Goal: Transaction & Acquisition: Purchase product/service

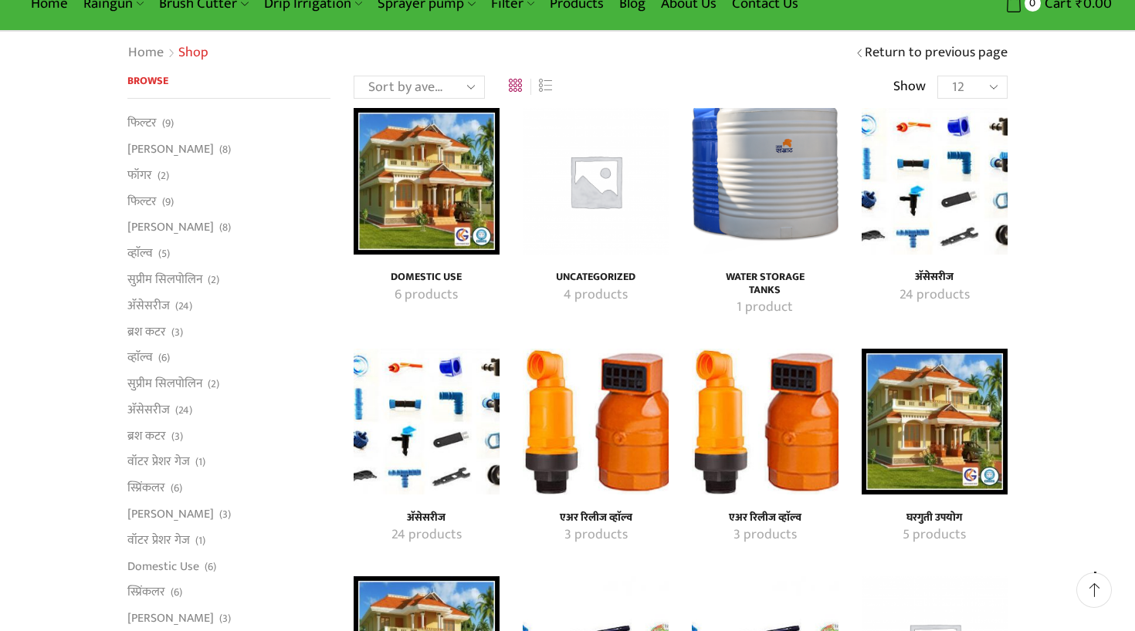
scroll to position [84, 0]
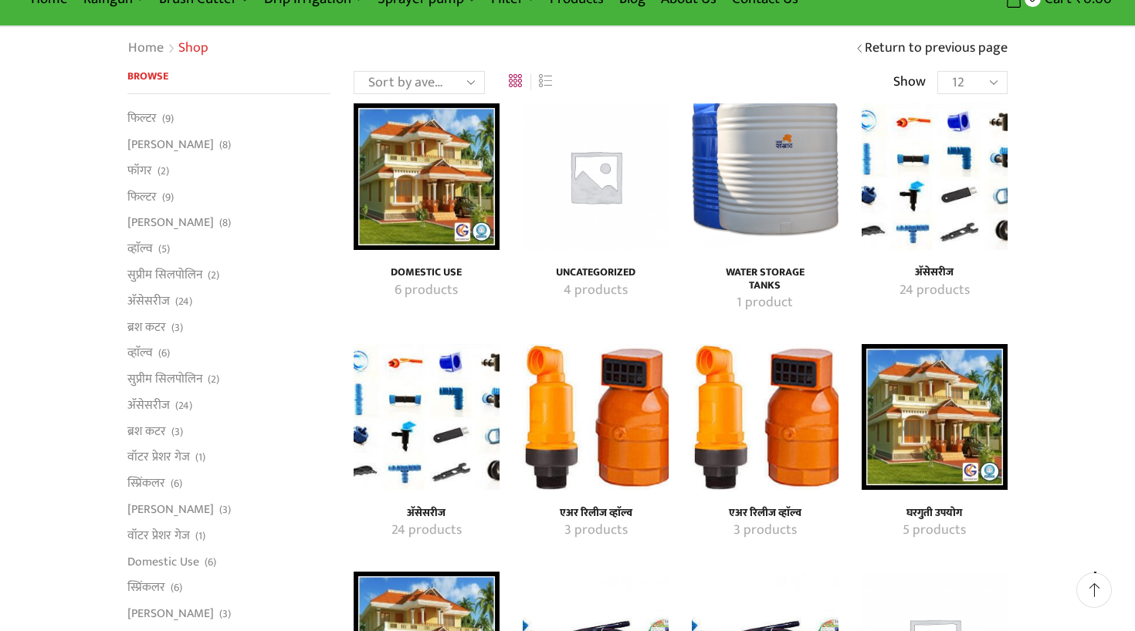
click at [757, 269] on h4 "Water Storage Tanks" at bounding box center [765, 279] width 112 height 26
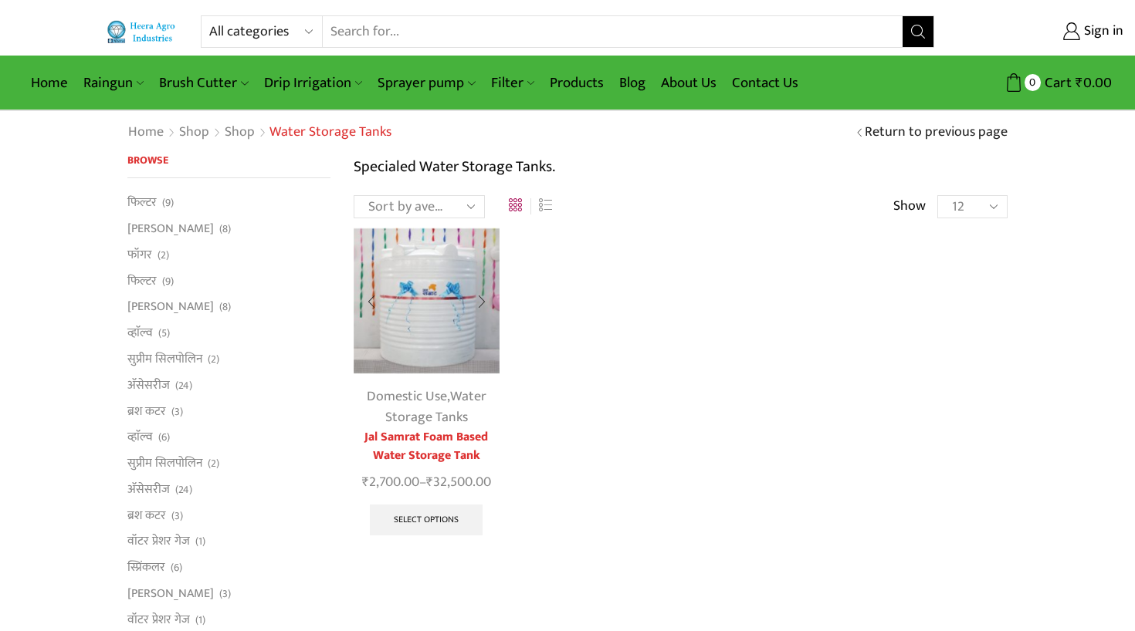
click at [424, 313] on img at bounding box center [427, 301] width 146 height 146
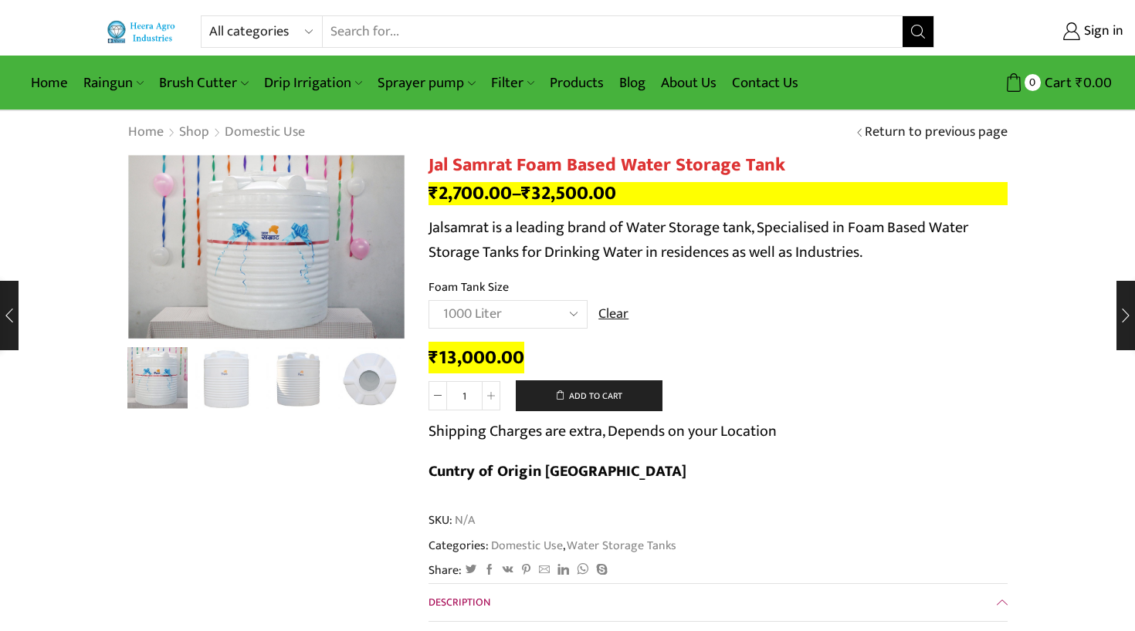
select select "1000 Liter"
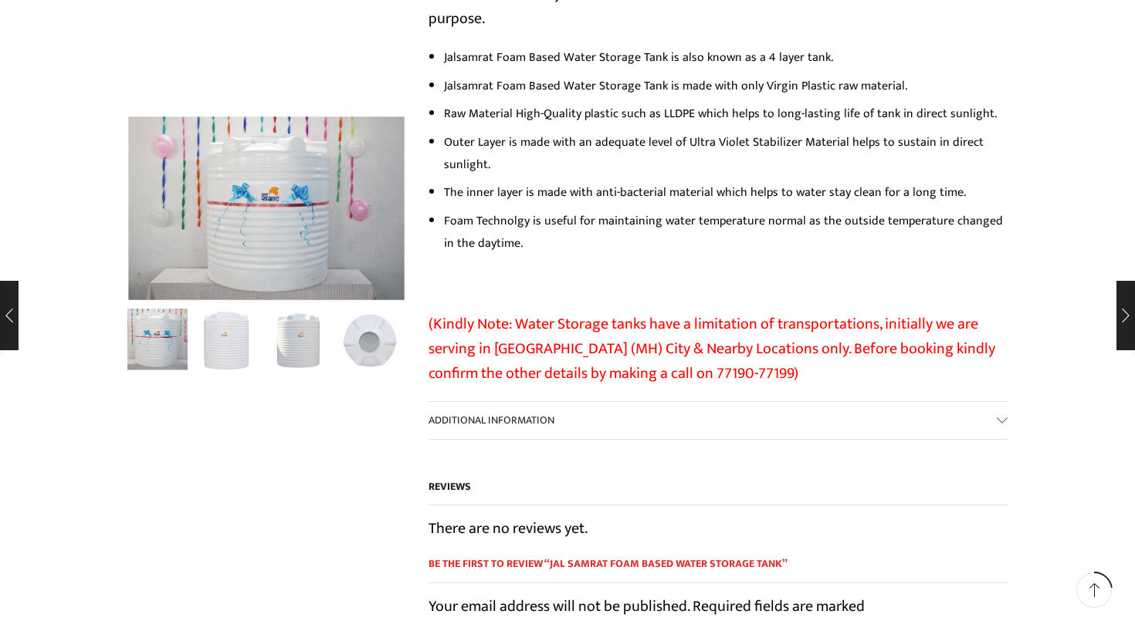
scroll to position [913, 0]
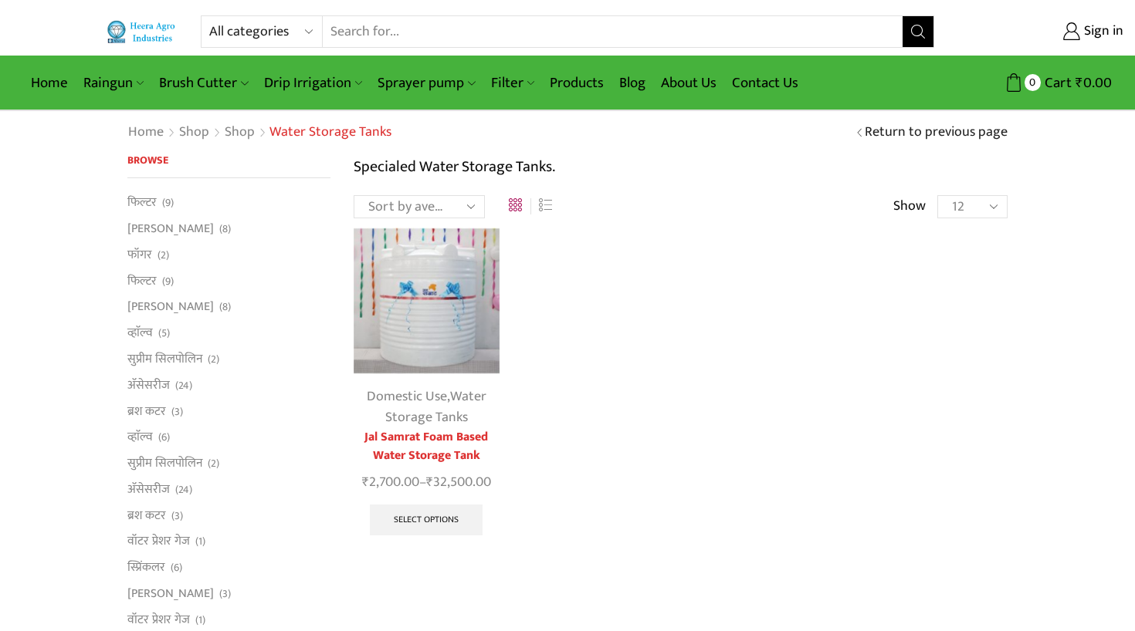
scroll to position [1, 0]
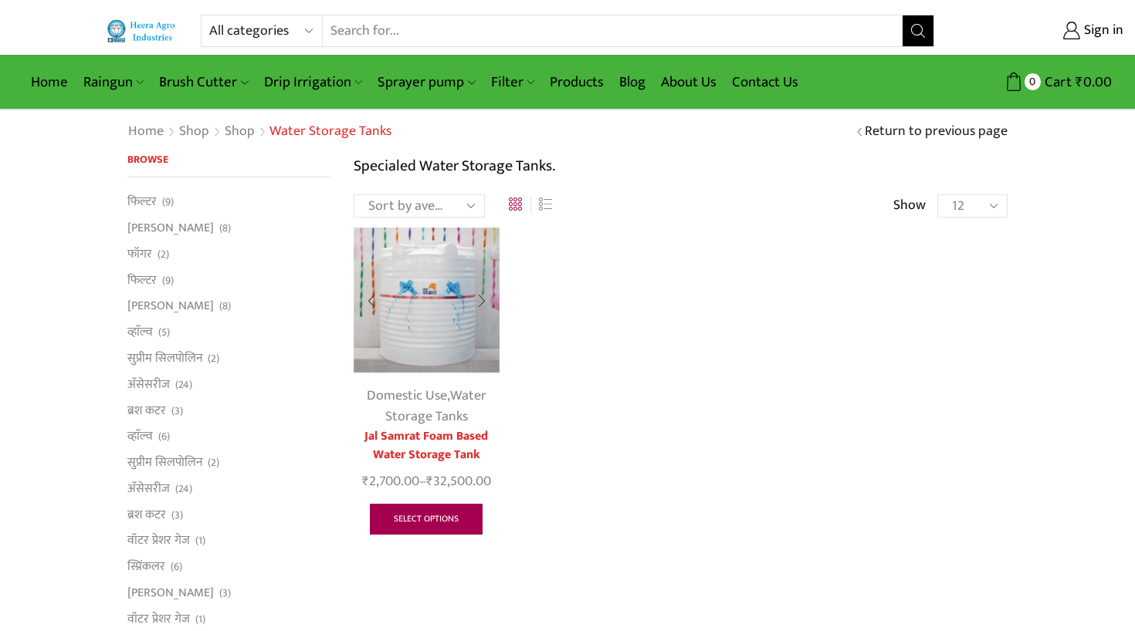
click at [428, 527] on link "Select options" at bounding box center [426, 519] width 113 height 31
click at [425, 517] on link "Select options" at bounding box center [426, 519] width 113 height 31
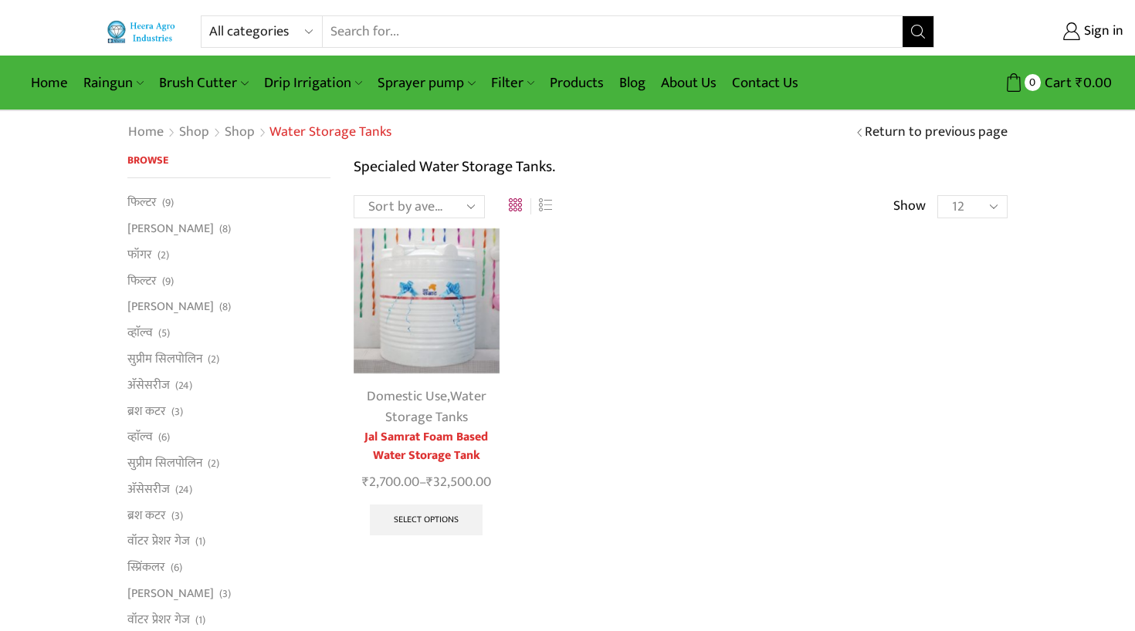
scroll to position [1, 0]
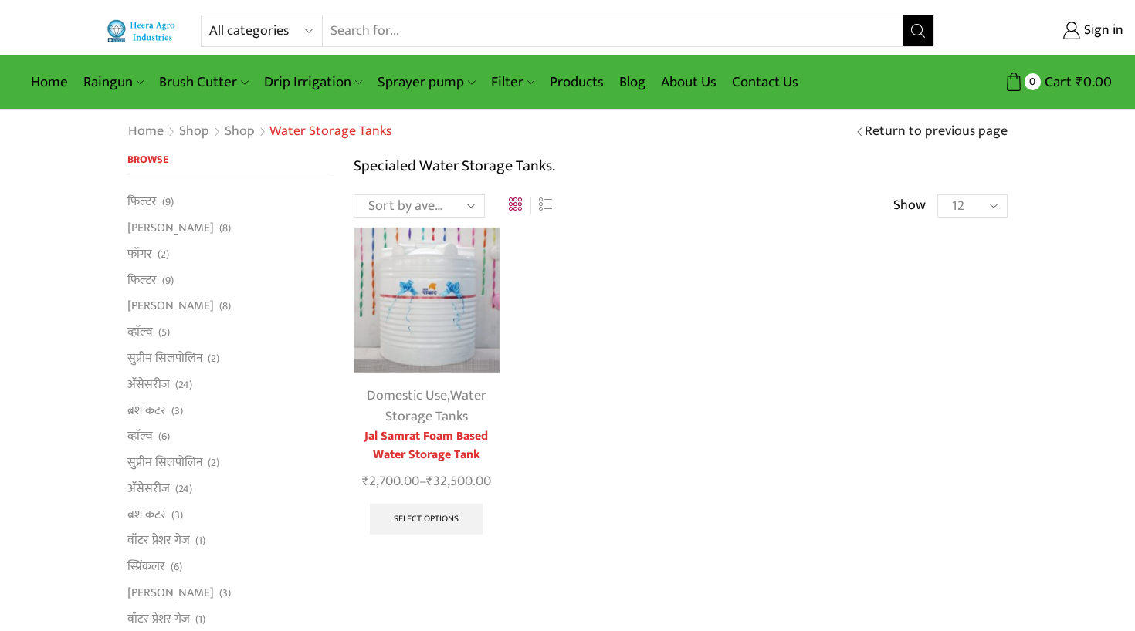
select select "brush-cutter"
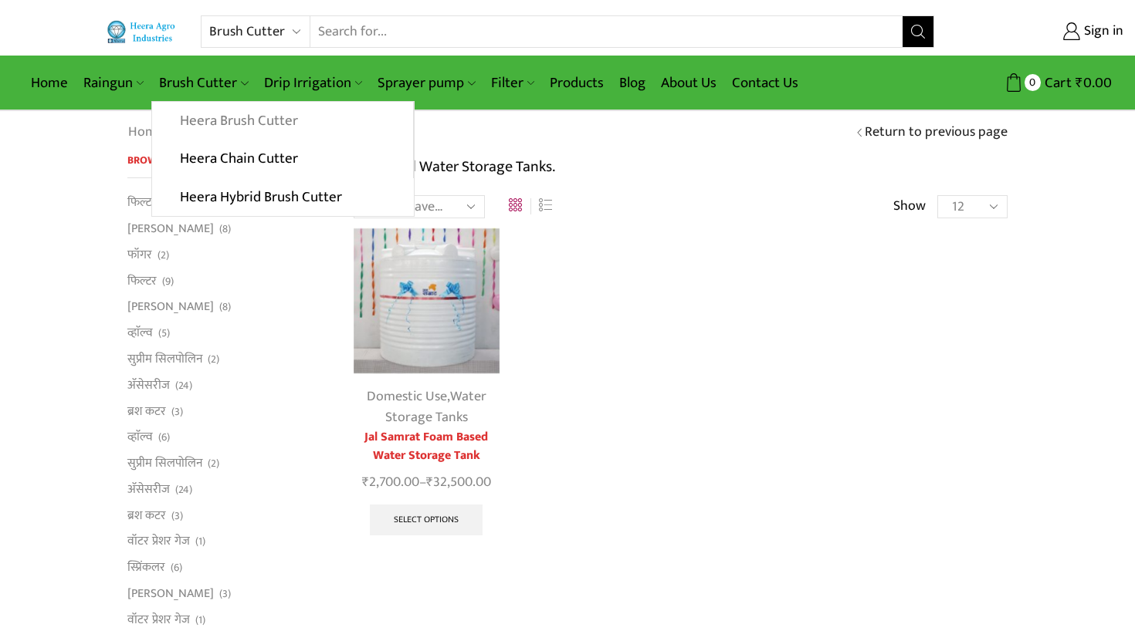
click at [214, 114] on link "Heera Brush Cutter" at bounding box center [282, 121] width 260 height 39
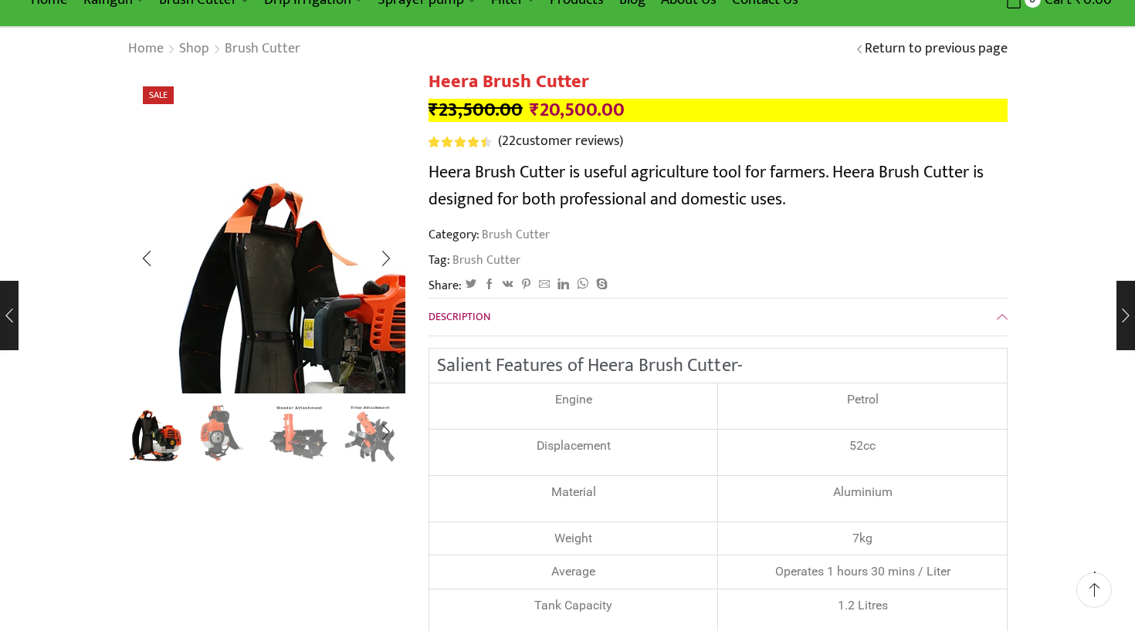
scroll to position [90, 0]
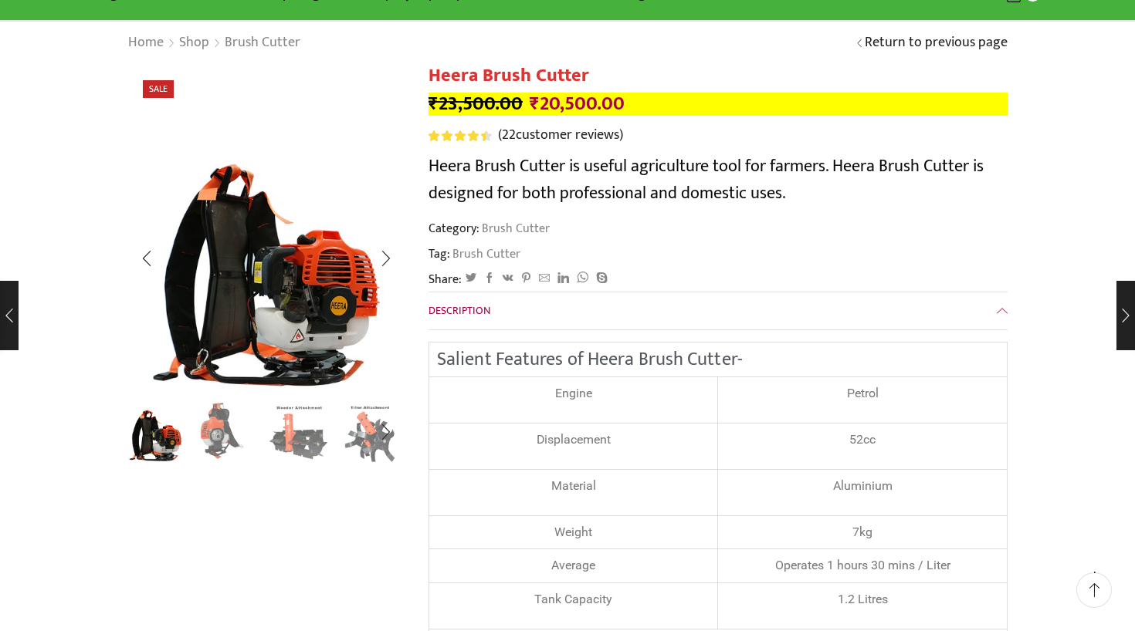
click at [226, 435] on img "2 / 8" at bounding box center [227, 431] width 64 height 64
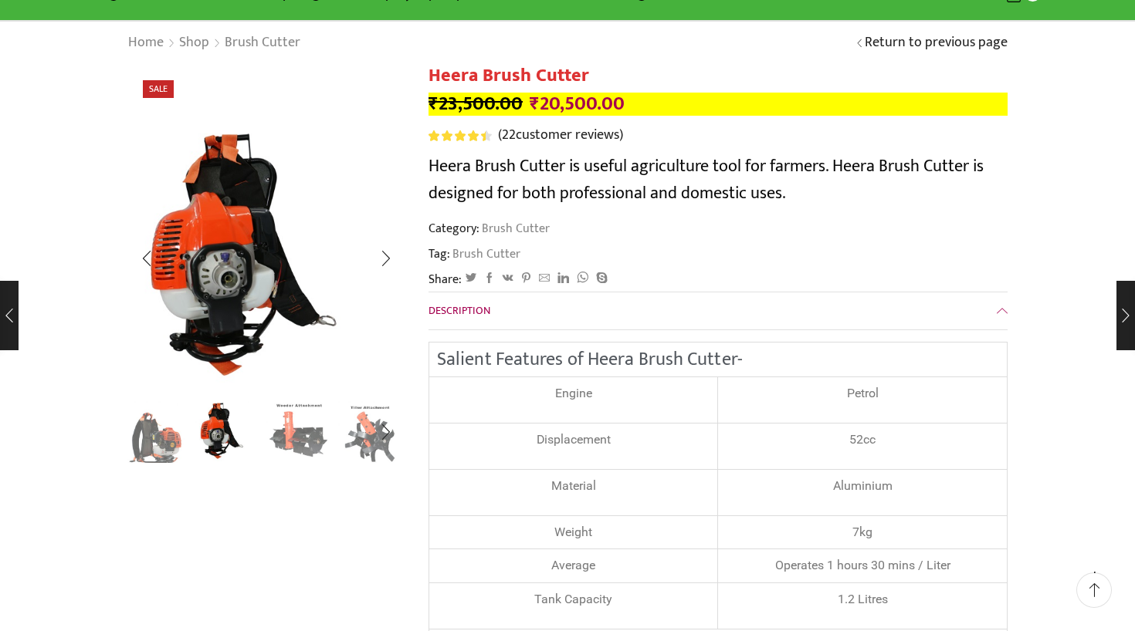
click at [282, 440] on img "3 / 8" at bounding box center [298, 431] width 64 height 64
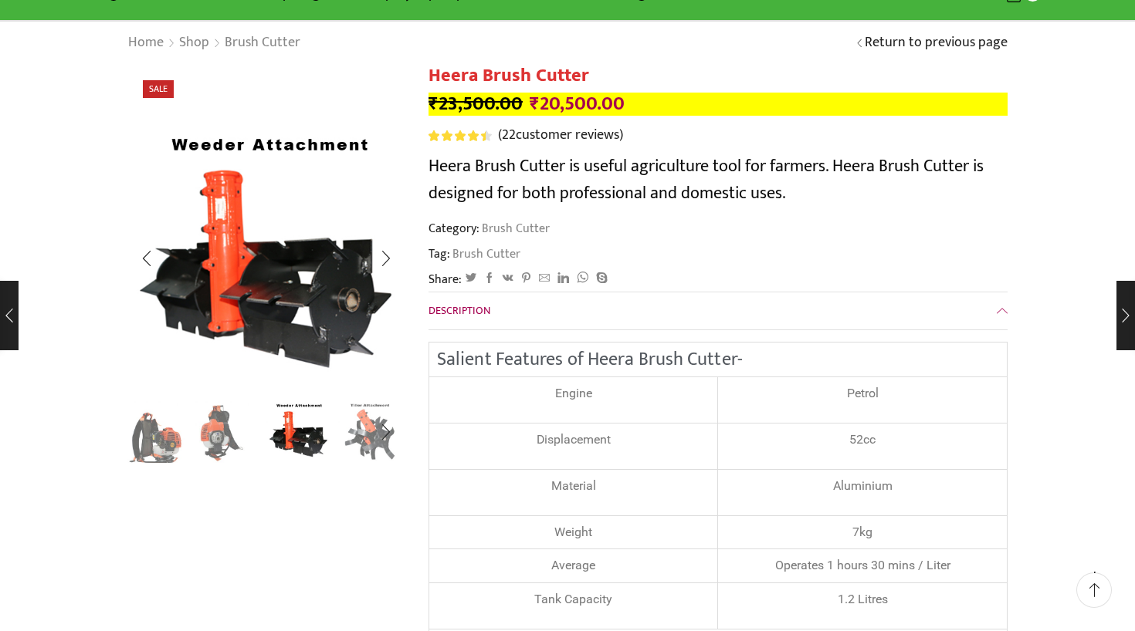
click at [357, 440] on img "4 / 8" at bounding box center [370, 431] width 64 height 64
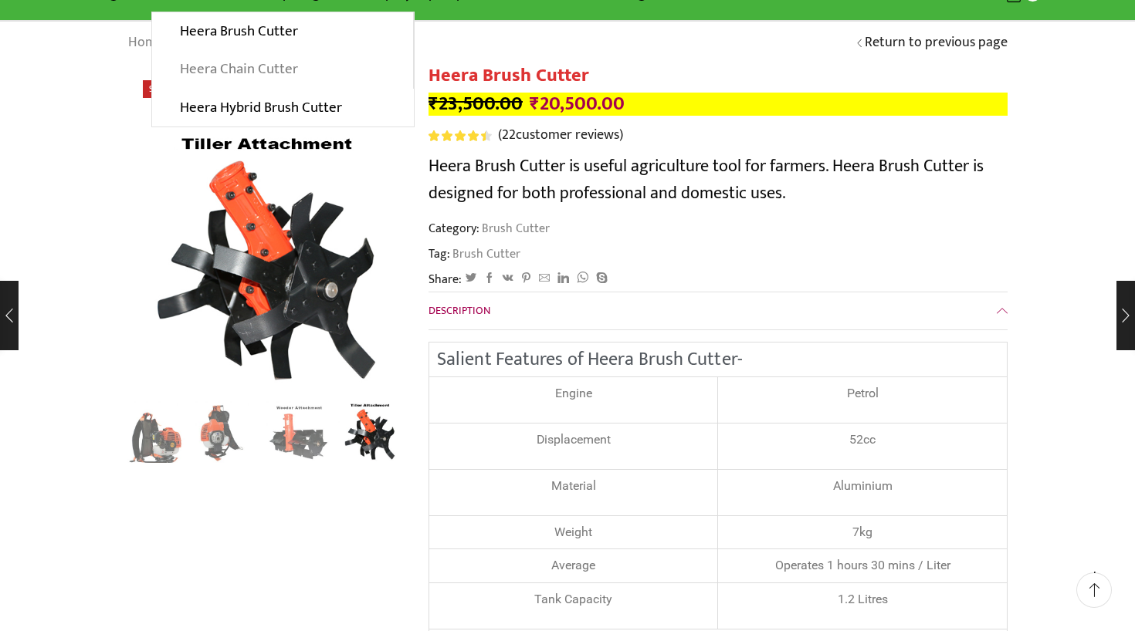
click at [225, 66] on link "Heera Chain Cutter" at bounding box center [282, 69] width 260 height 39
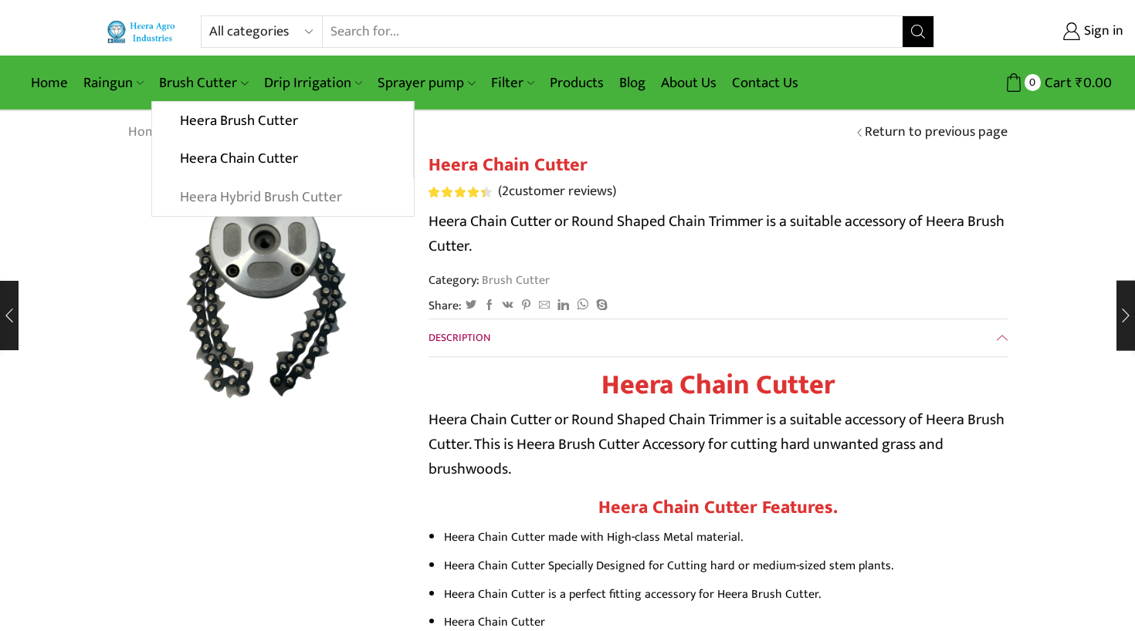
click at [291, 185] on link "Heera Hybrid Brush Cutter" at bounding box center [282, 197] width 261 height 39
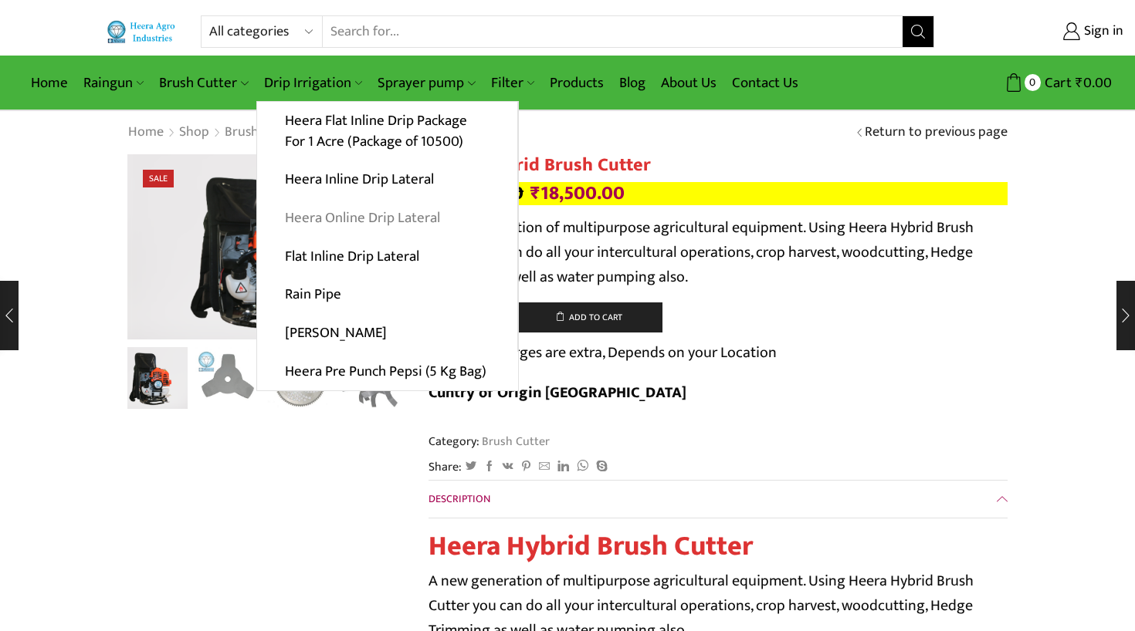
click at [334, 212] on link "Heera Online Drip Lateral" at bounding box center [387, 218] width 260 height 39
click at [373, 213] on link "Heera Online Drip Lateral" at bounding box center [387, 218] width 260 height 39
click at [413, 211] on link "Heera Online Drip Lateral" at bounding box center [387, 218] width 260 height 39
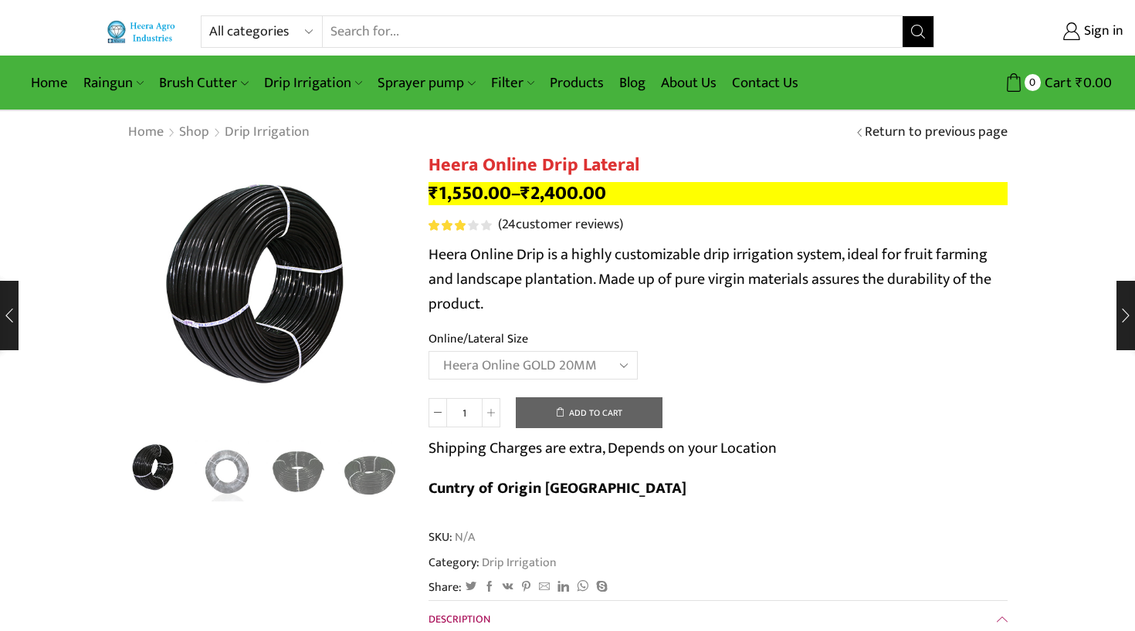
select select "Heera Online GOLD 20MM"
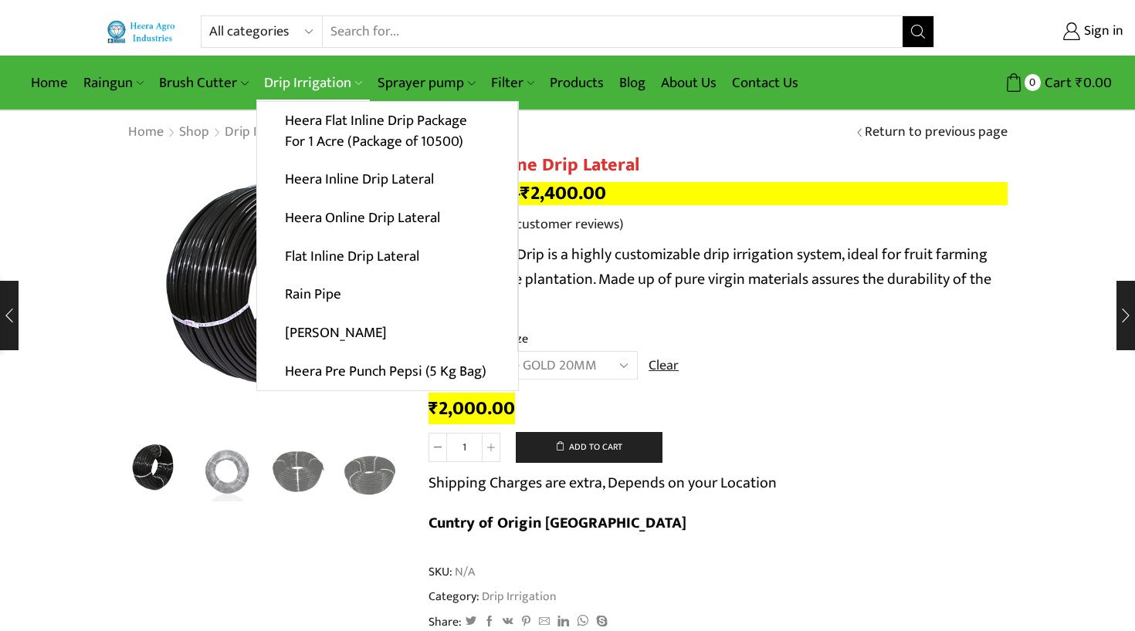
click at [318, 79] on link "Drip Irrigation" at bounding box center [312, 83] width 113 height 36
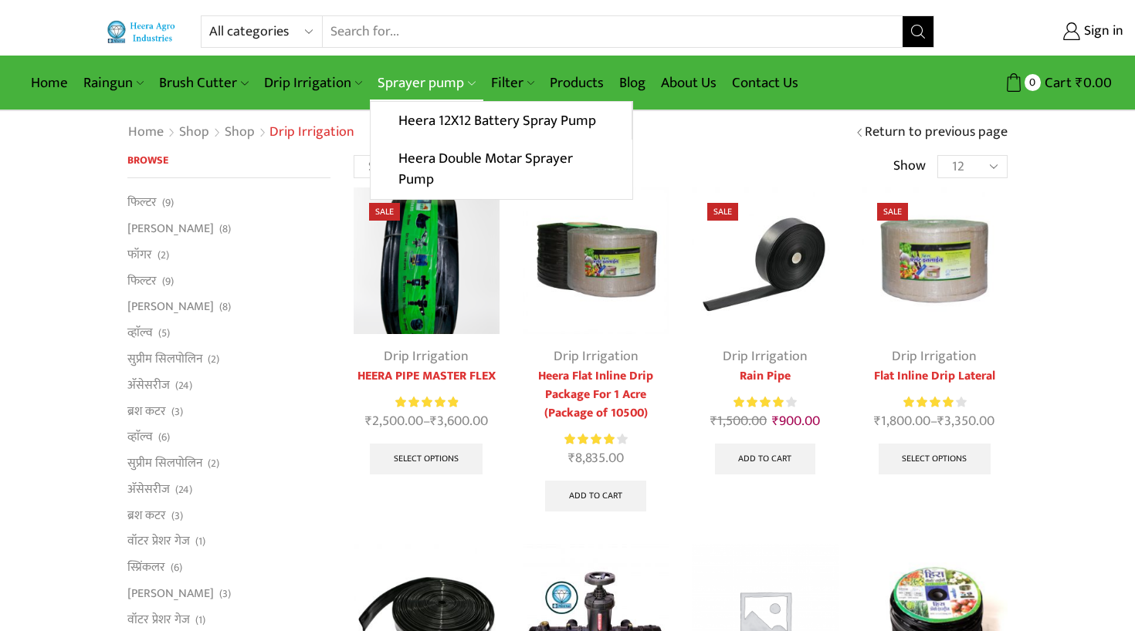
click at [433, 87] on link "Sprayer pump" at bounding box center [426, 83] width 113 height 36
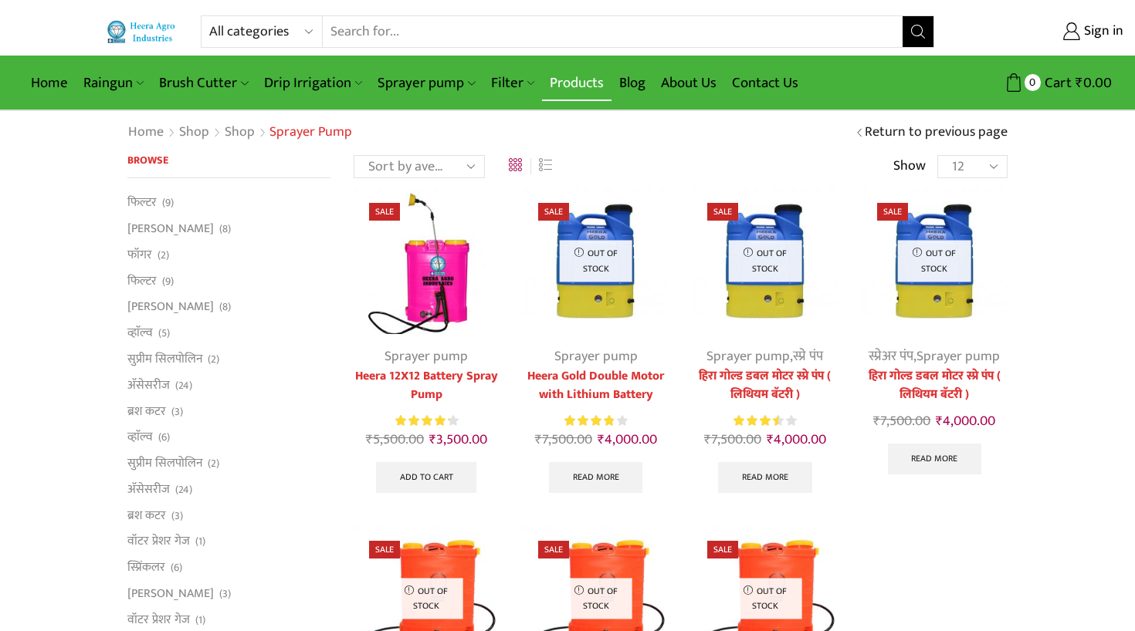
click at [573, 89] on link "Products" at bounding box center [576, 83] width 69 height 36
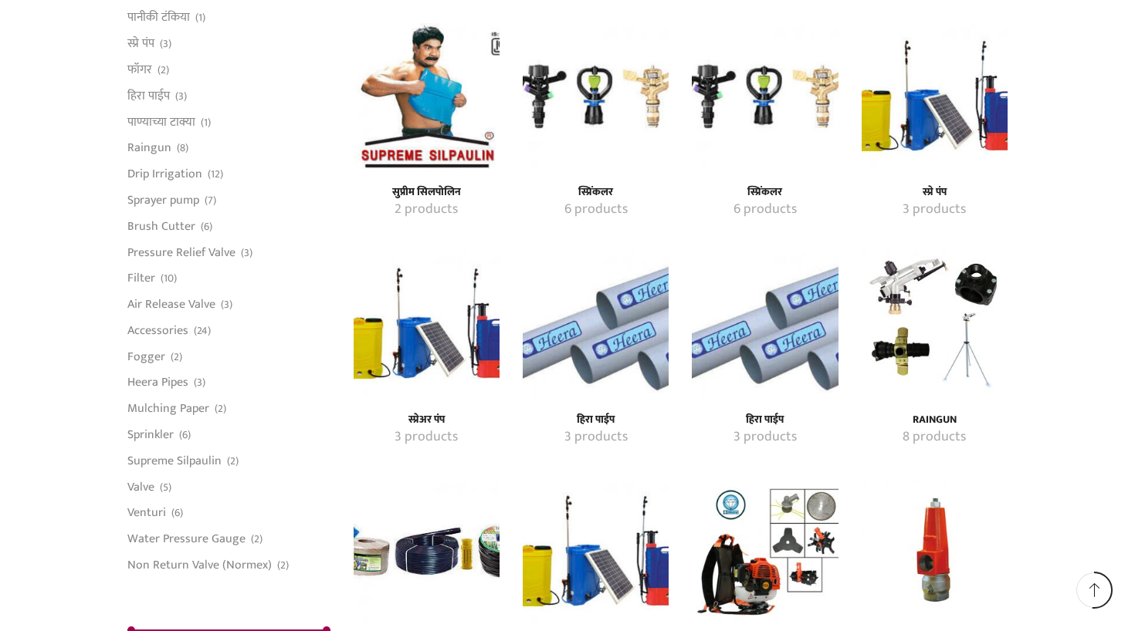
scroll to position [2004, 0]
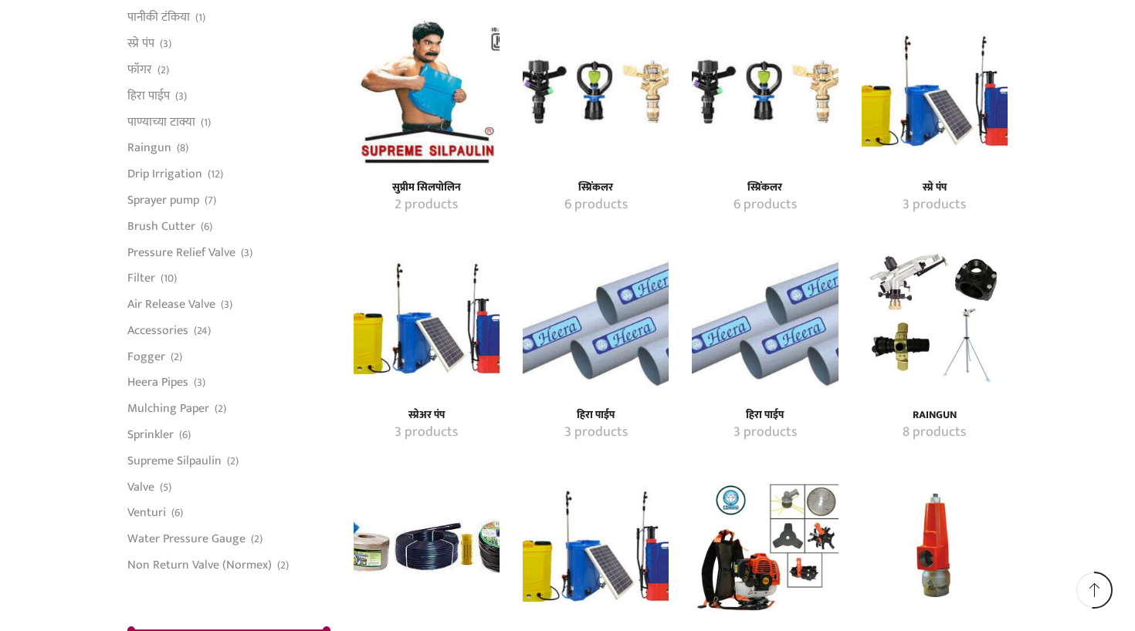
click at [933, 195] on mark "3 products" at bounding box center [933, 205] width 63 height 20
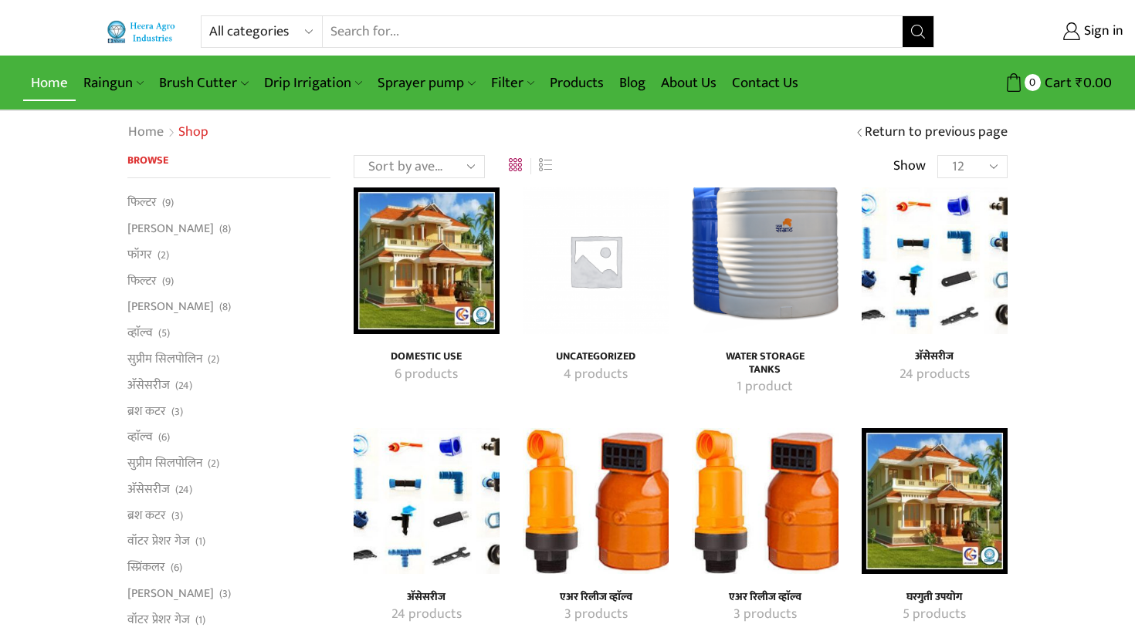
click at [53, 83] on link "Home" at bounding box center [49, 83] width 52 height 36
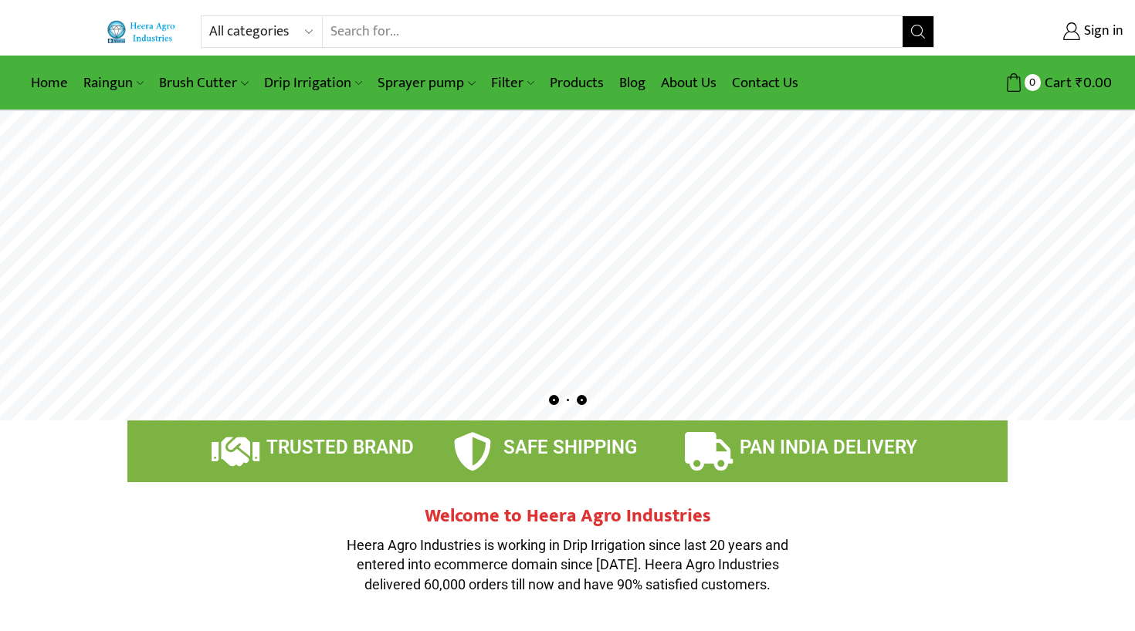
click at [357, 33] on input "Search input" at bounding box center [613, 31] width 580 height 31
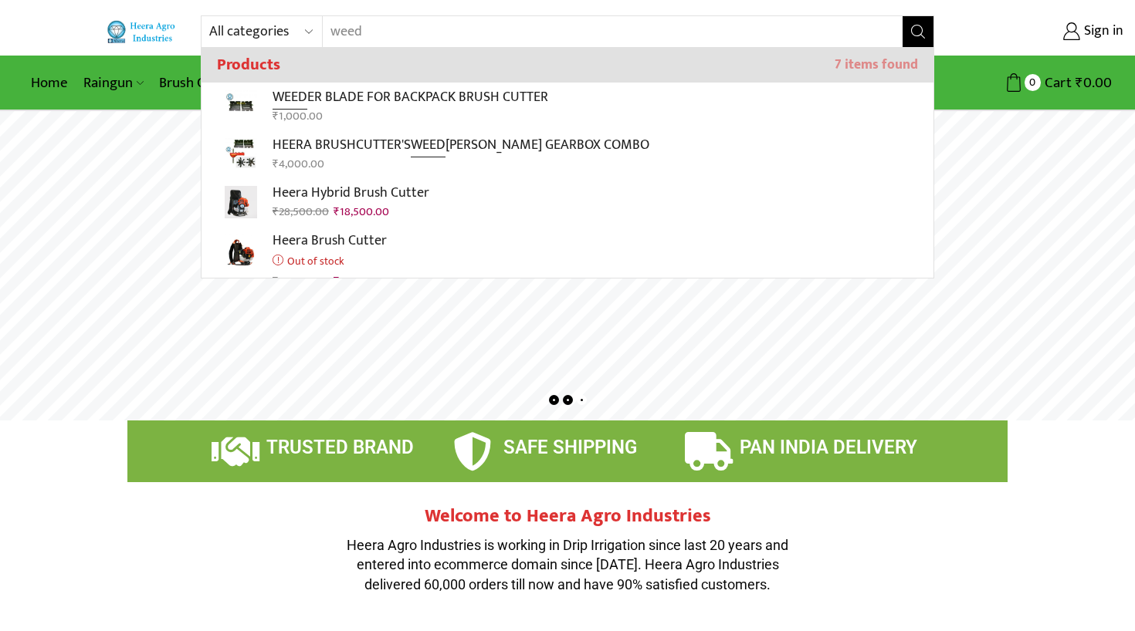
click at [357, 39] on input "weed" at bounding box center [603, 31] width 560 height 31
click at [368, 31] on input "weed" at bounding box center [603, 31] width 560 height 31
type input "weed mat"
click at [919, 32] on icon "Search button" at bounding box center [918, 32] width 14 height 14
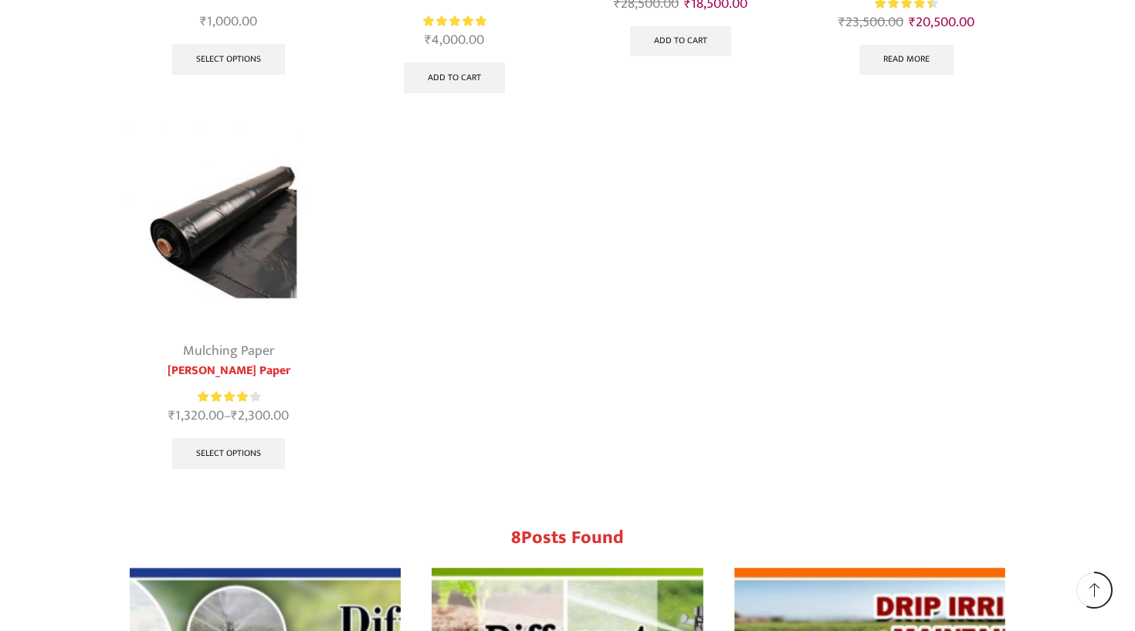
scroll to position [479, 0]
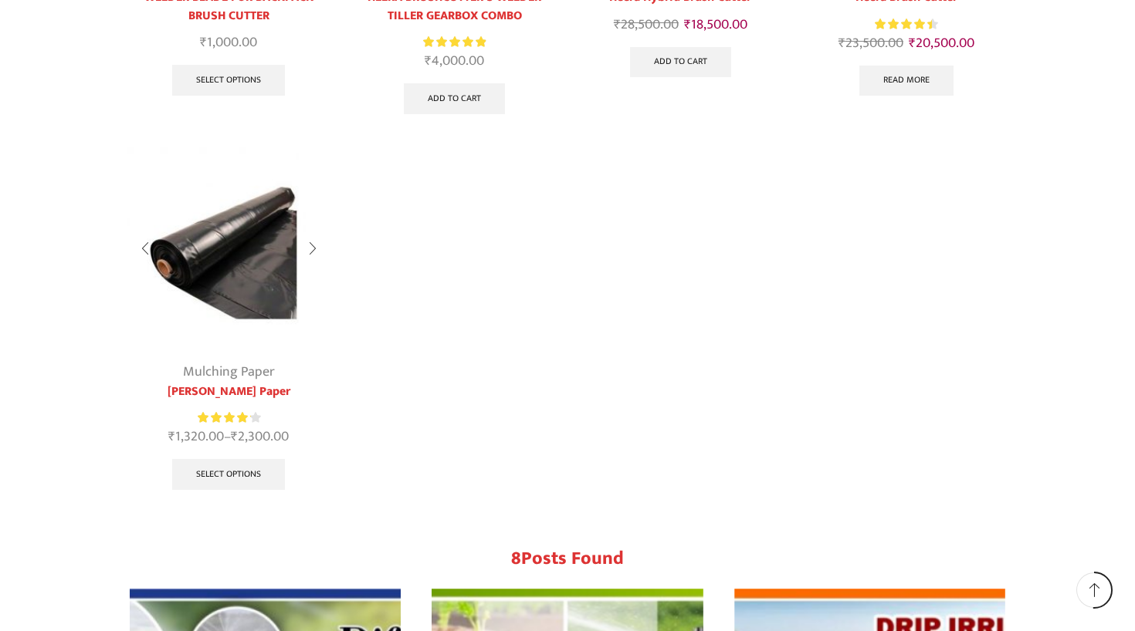
click at [235, 283] on img at bounding box center [228, 248] width 203 height 203
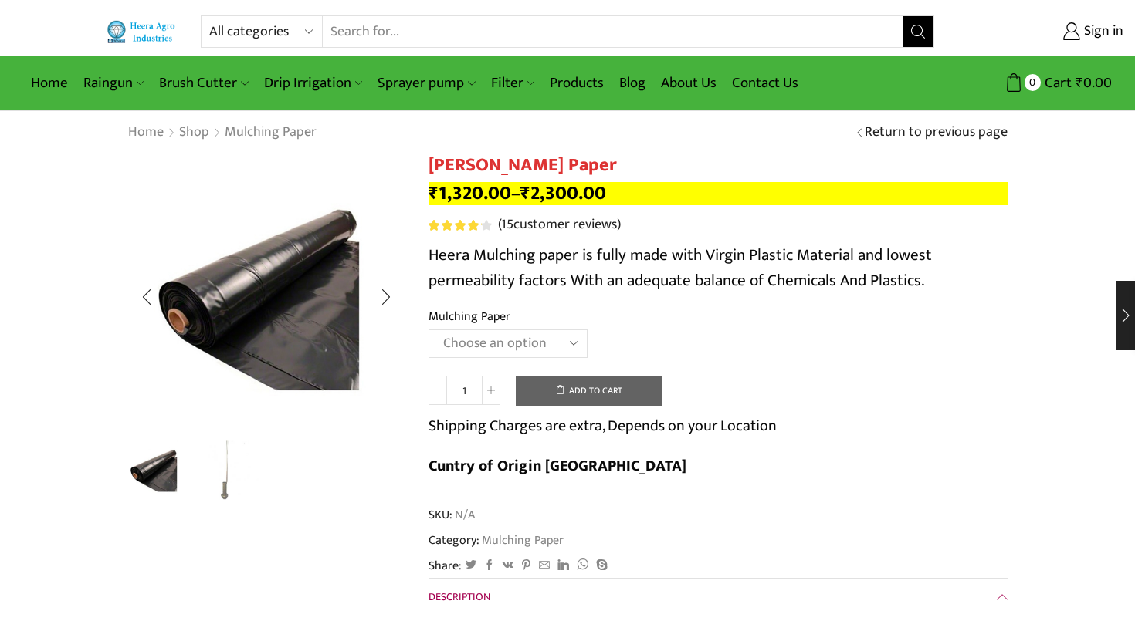
click at [229, 491] on img "2 / 2" at bounding box center [227, 470] width 64 height 64
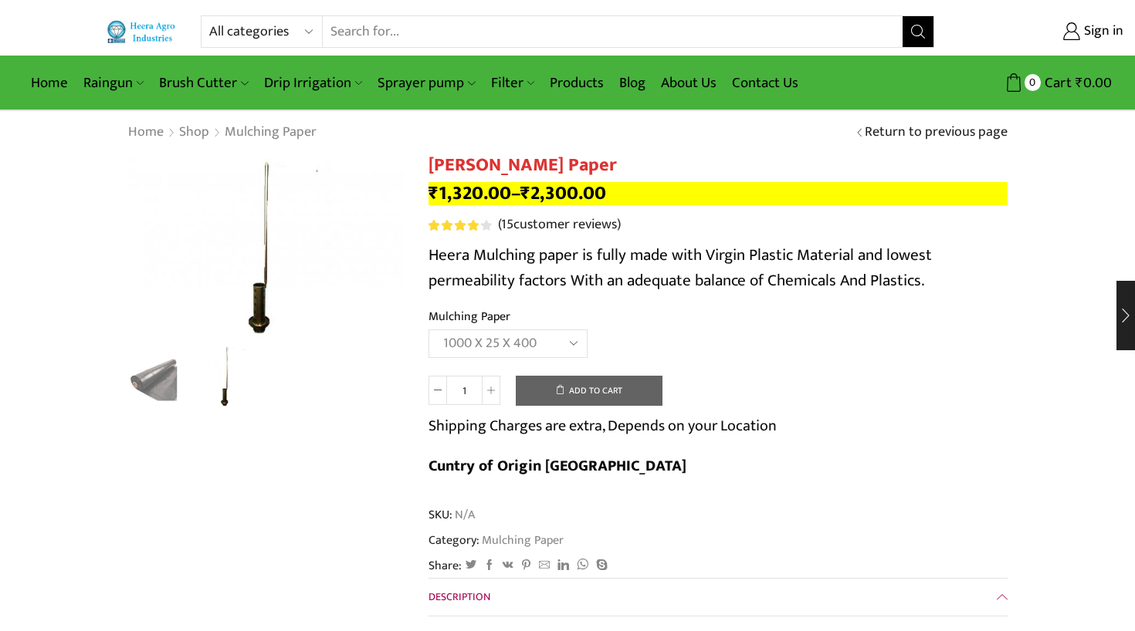
select select "1000-x-25-x-400"
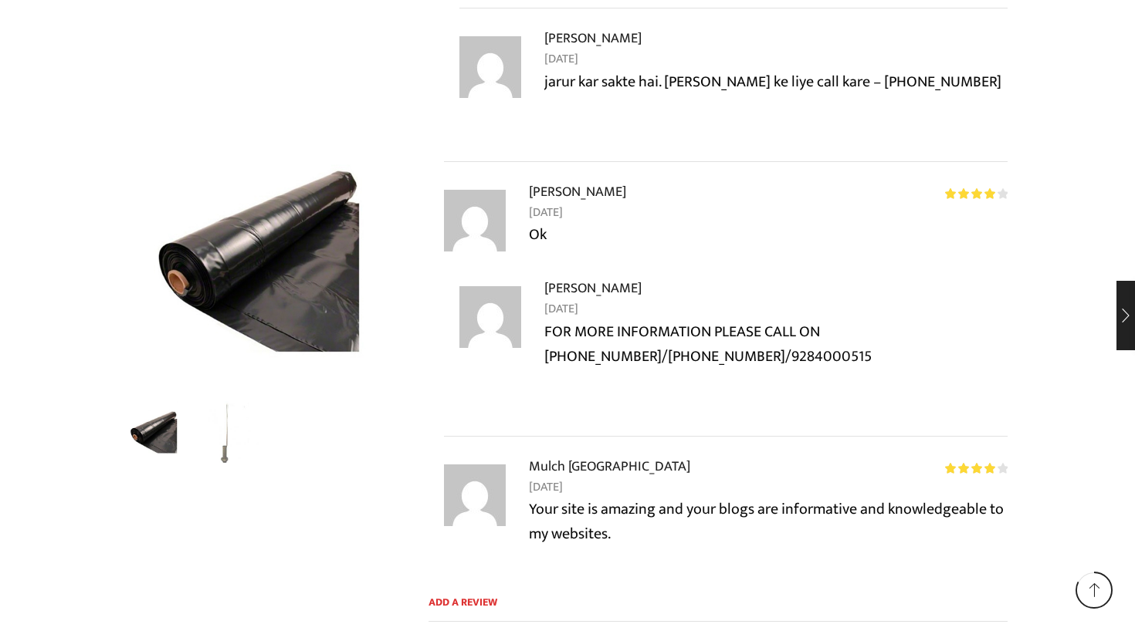
scroll to position [4573, 0]
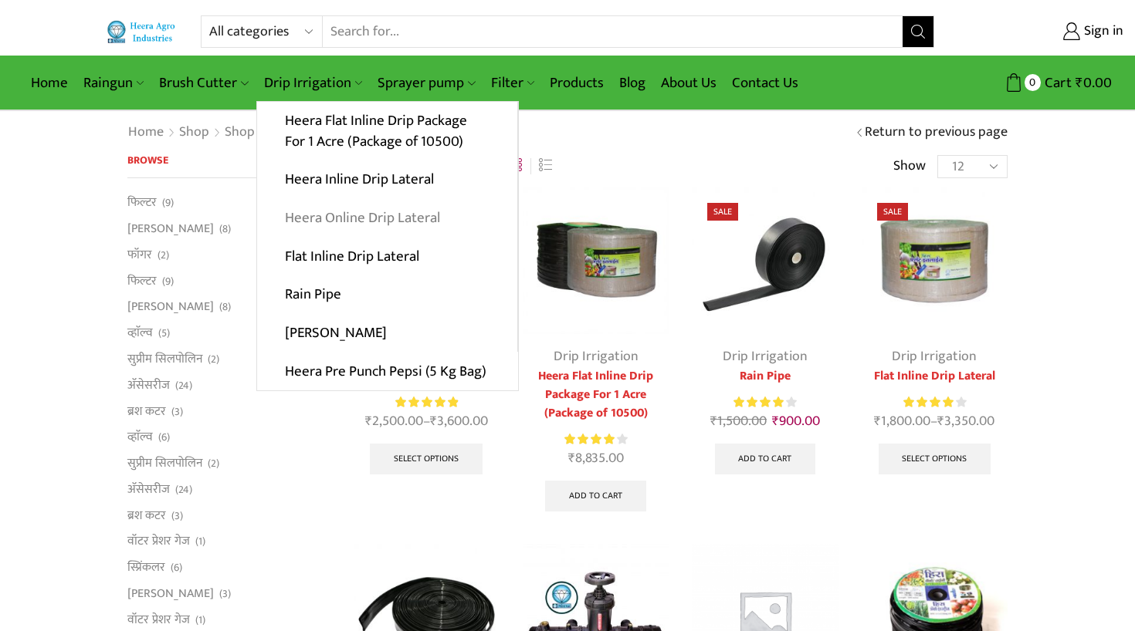
click at [321, 214] on link "Heera Online Drip Lateral" at bounding box center [387, 218] width 260 height 39
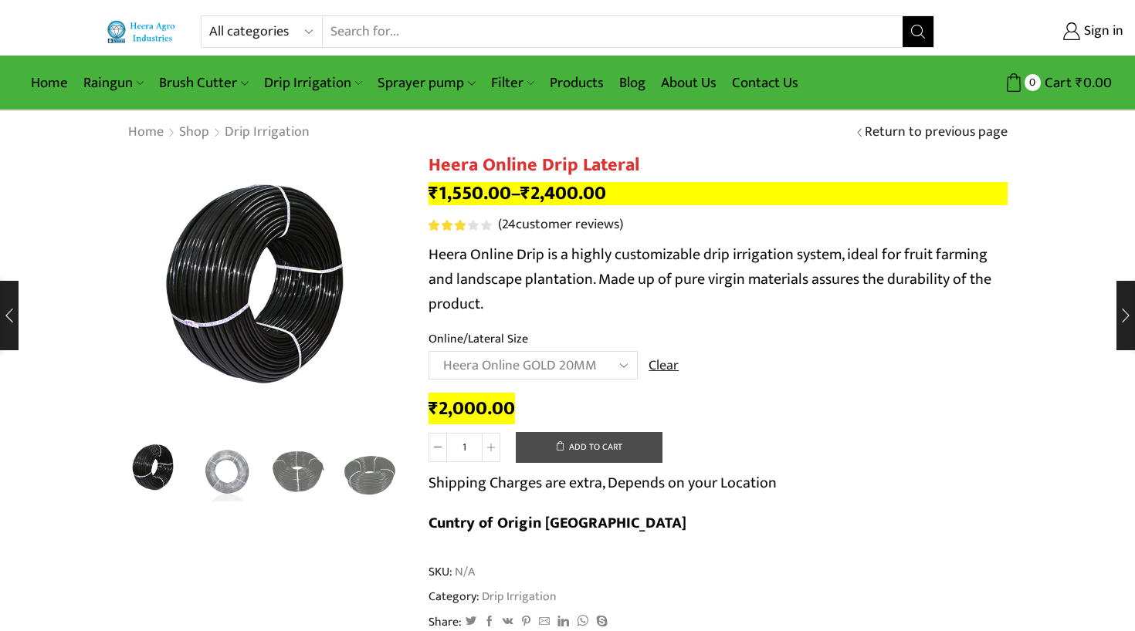
select select "Heera Online GOLD 20MM"
click at [556, 226] on link "( 24 customer reviews)" at bounding box center [560, 225] width 125 height 20
drag, startPoint x: 621, startPoint y: 358, endPoint x: 731, endPoint y: 305, distance: 121.9
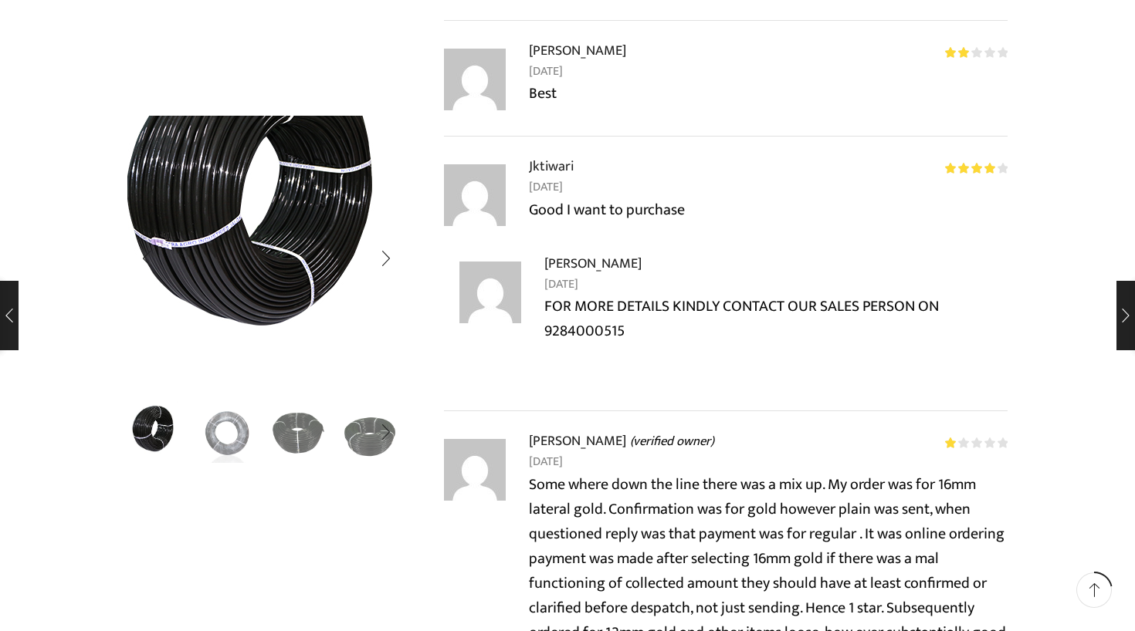
scroll to position [2900, 0]
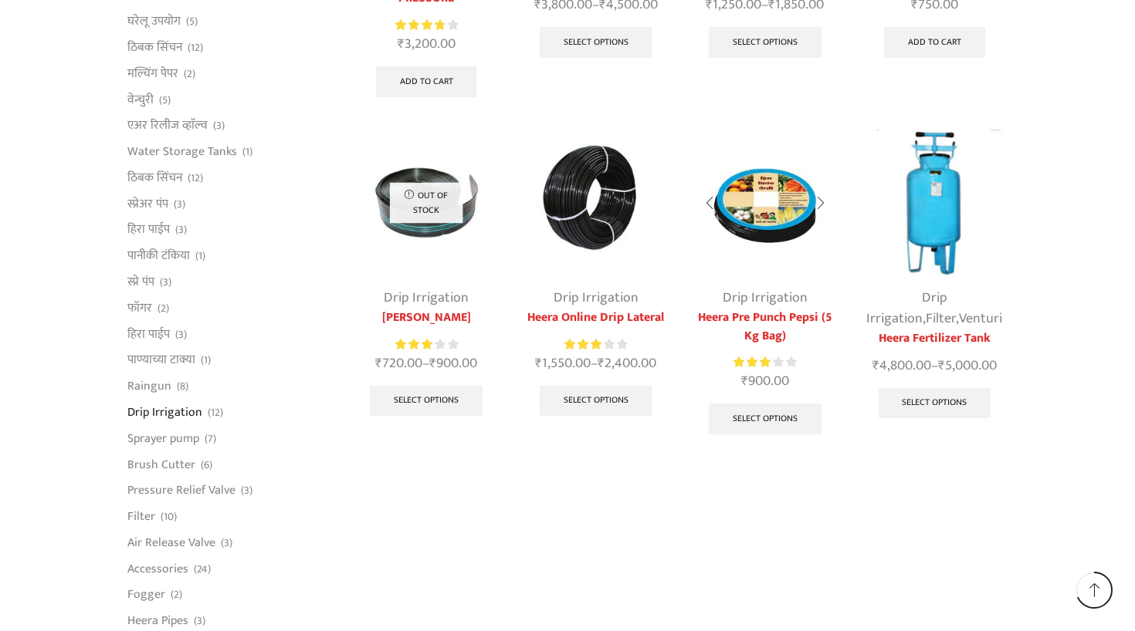
scroll to position [753, 0]
